Goal: Task Accomplishment & Management: Use online tool/utility

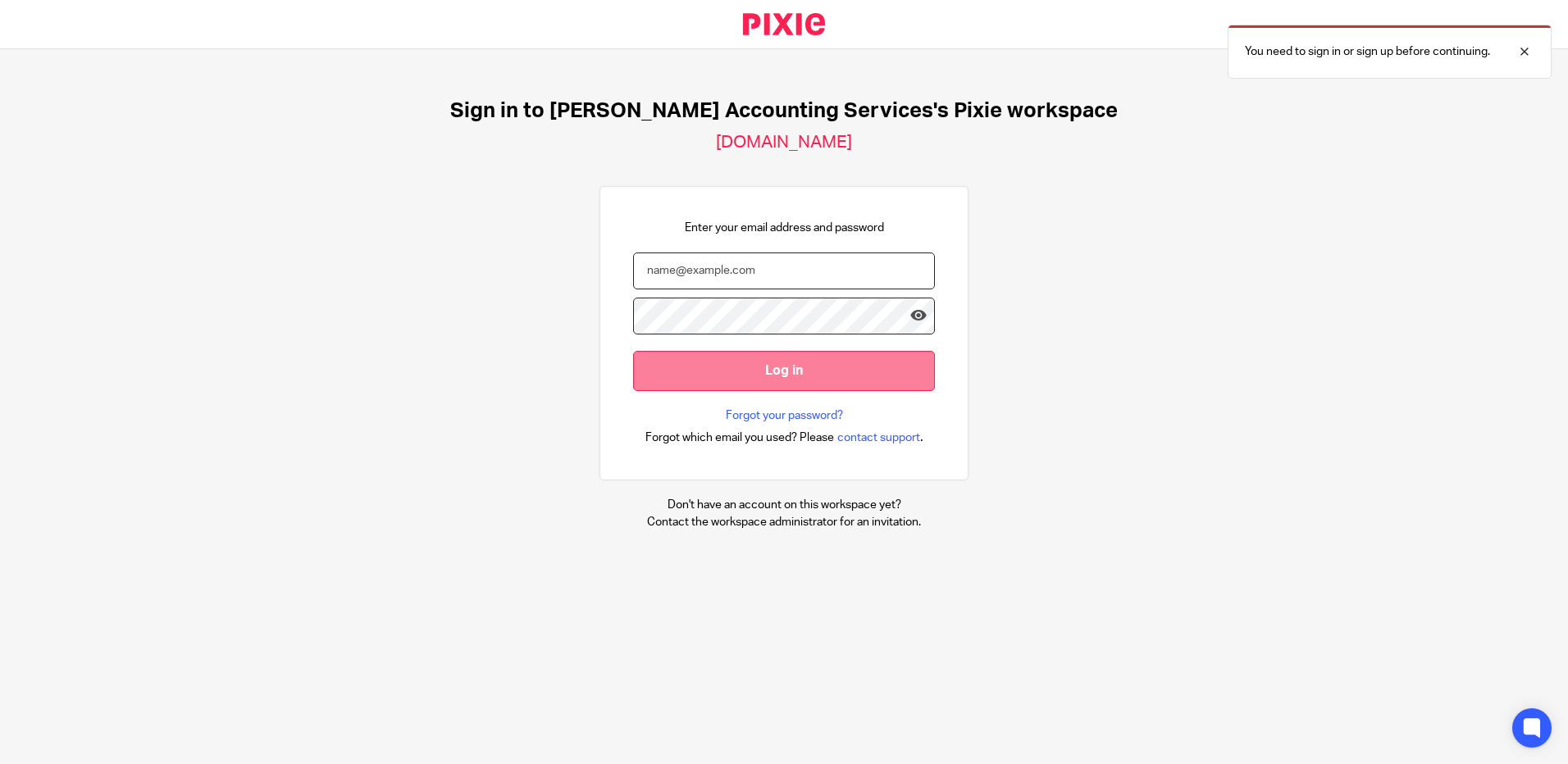
type input "prince@turpinaccounting.co.uk"
click at [787, 380] on input "Log in" at bounding box center [783, 371] width 301 height 40
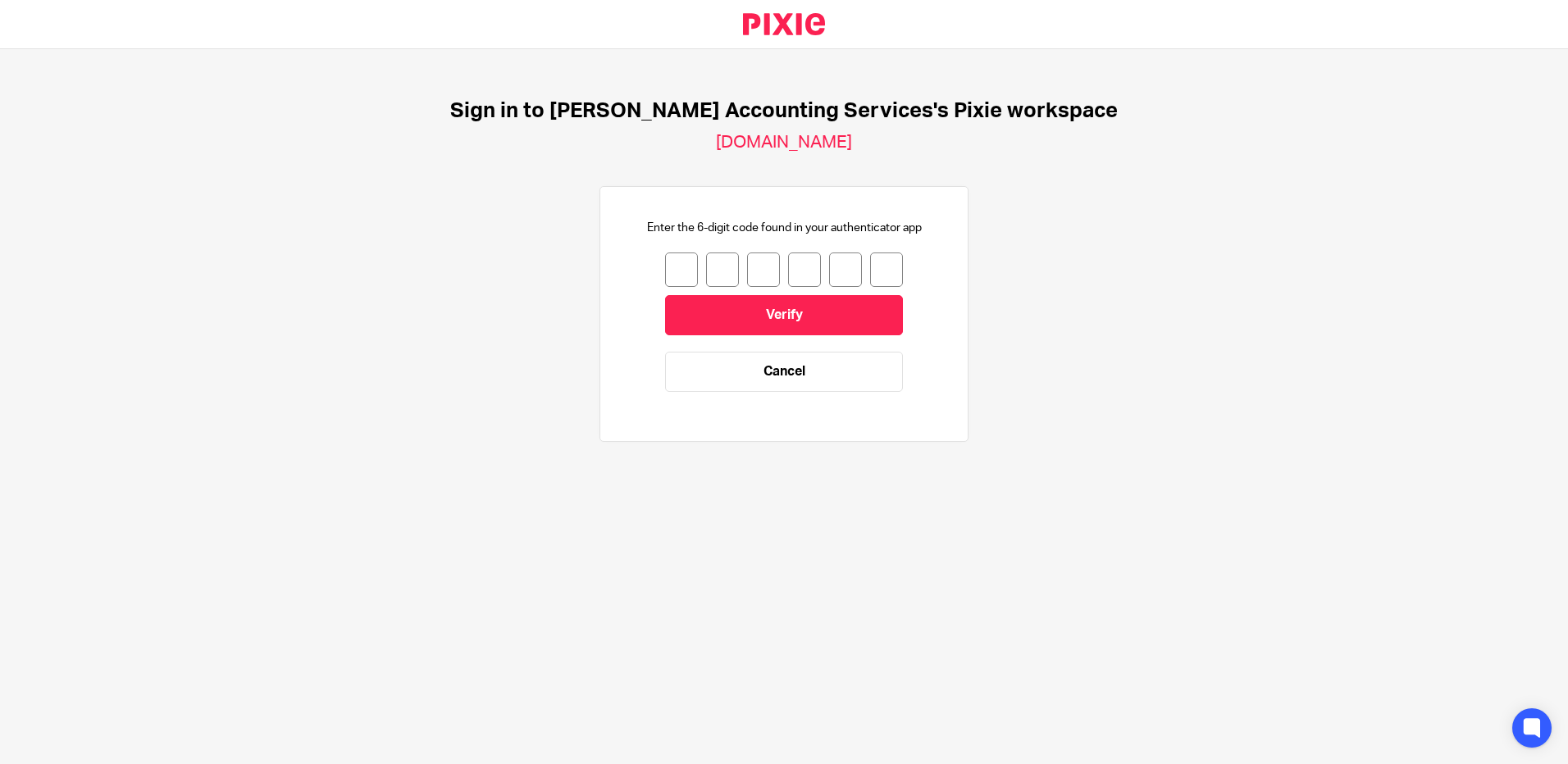
click at [668, 268] on input "number" at bounding box center [681, 270] width 33 height 35
click at [1184, 440] on div "Sign in to Turpin Accounting Services's Pixie workspace turpinaccounting.usepix…" at bounding box center [784, 278] width 1568 height 459
click at [678, 274] on input "number" at bounding box center [681, 270] width 33 height 35
type input "7"
type input "4"
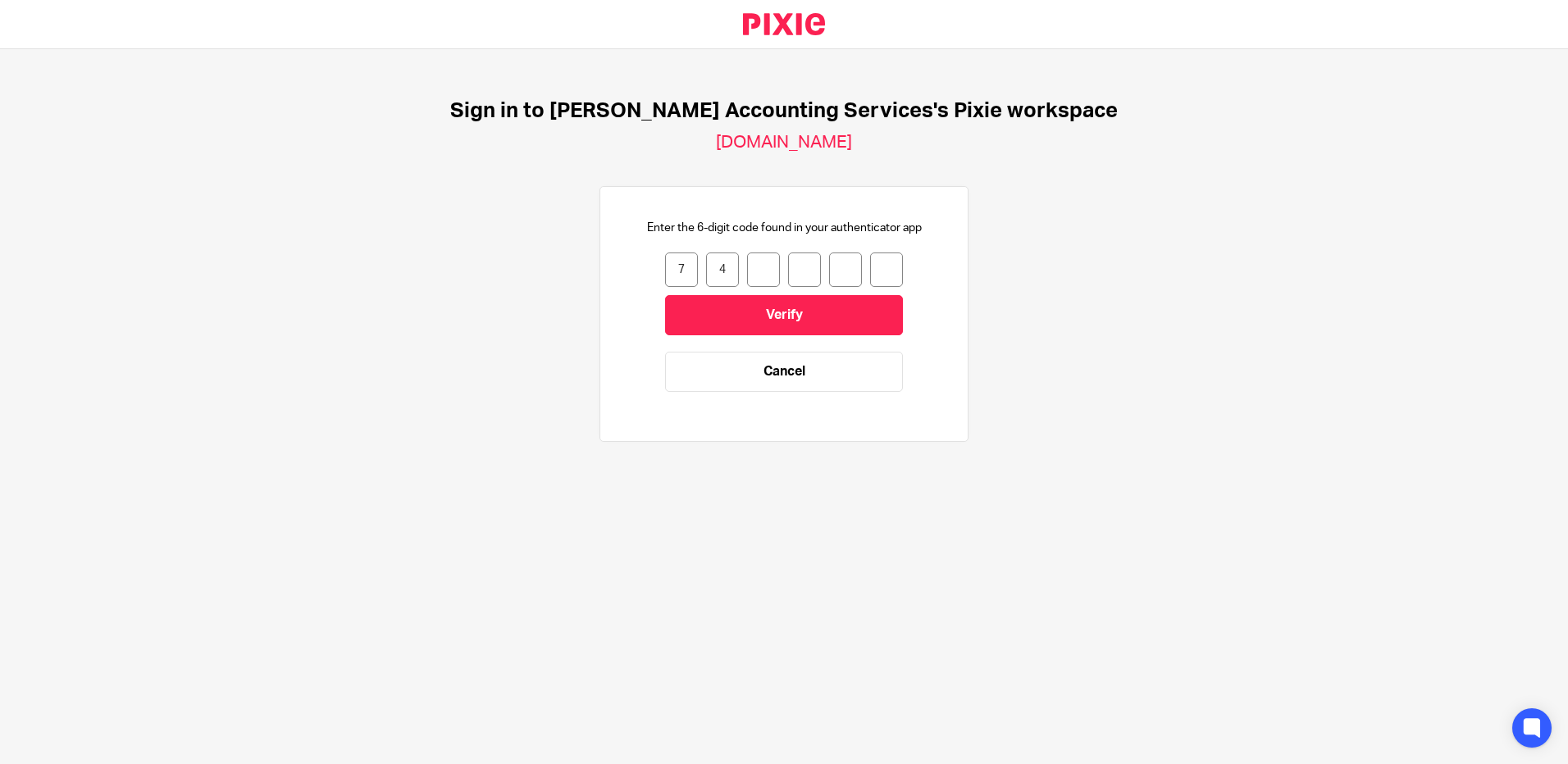
type input "0"
type input "2"
type input "7"
type input "8"
click at [812, 323] on input "Verify" at bounding box center [783, 315] width 238 height 40
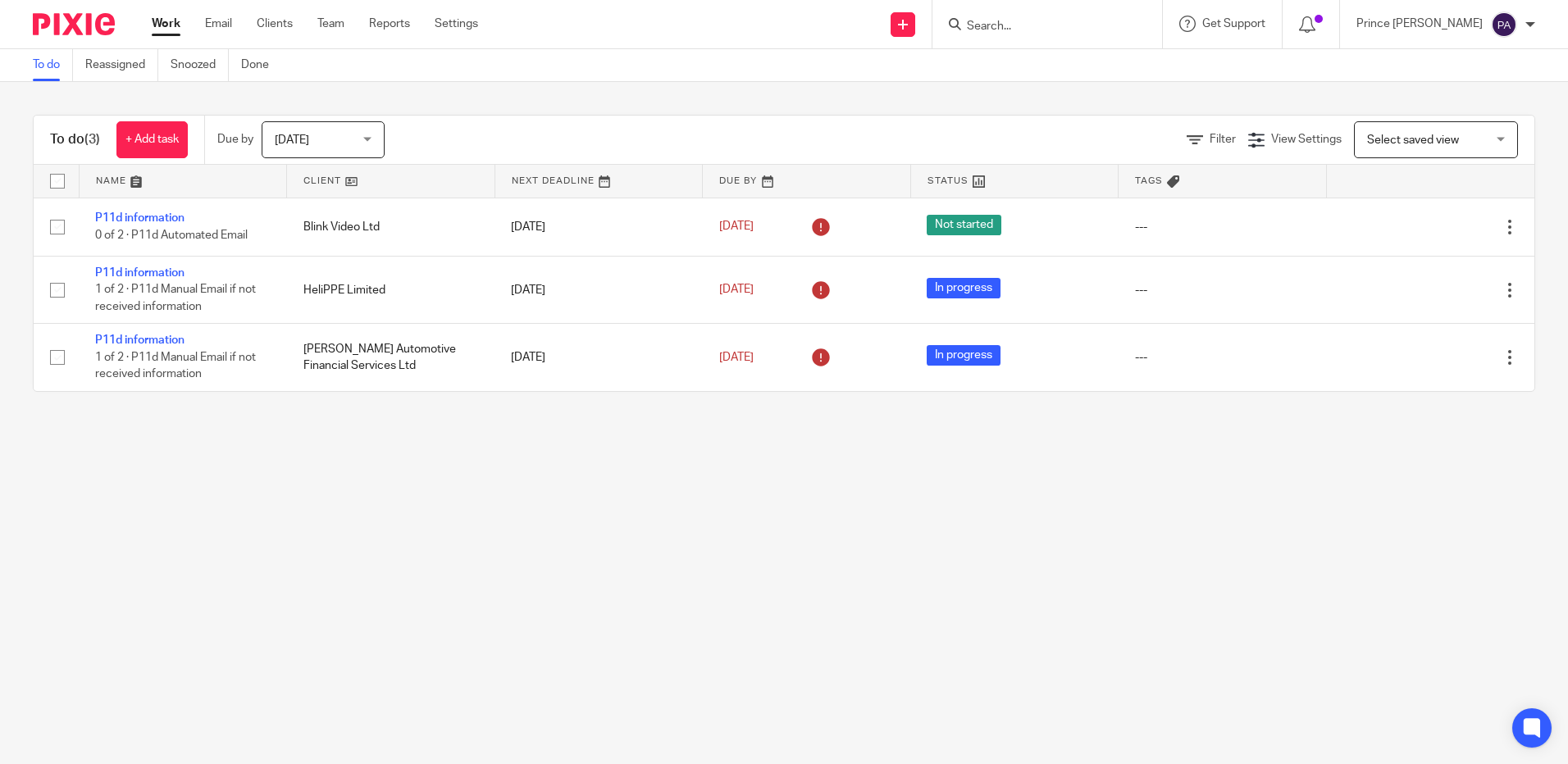
click at [284, 533] on main "To do Reassigned Snoozed Done To do (3) + Add task Due by [DATE] [DATE] [DATE] …" at bounding box center [784, 382] width 1568 height 764
click at [672, 487] on main "To do Reassigned Snoozed Done To do (3) + Add task Due by [DATE] [DATE] [DATE] …" at bounding box center [784, 382] width 1568 height 764
